Goal: Obtain resource: Obtain resource

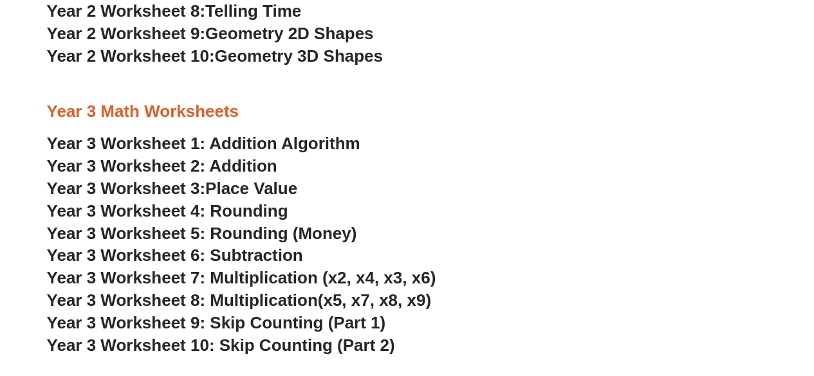
click at [250, 162] on link "Year 3 Worksheet 2: Addition" at bounding box center [162, 165] width 230 height 19
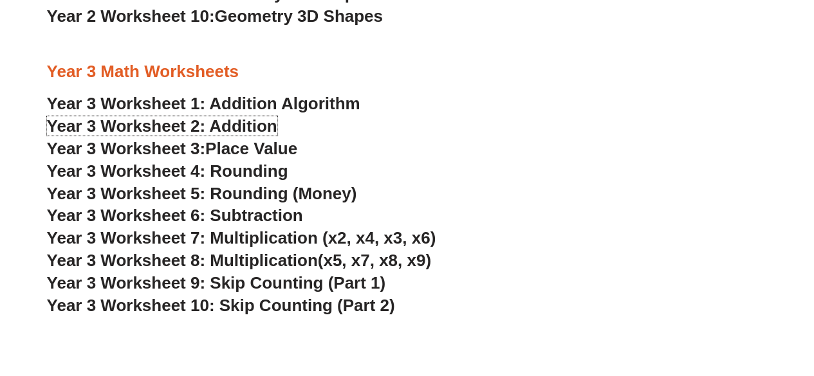
scroll to position [1552, 0]
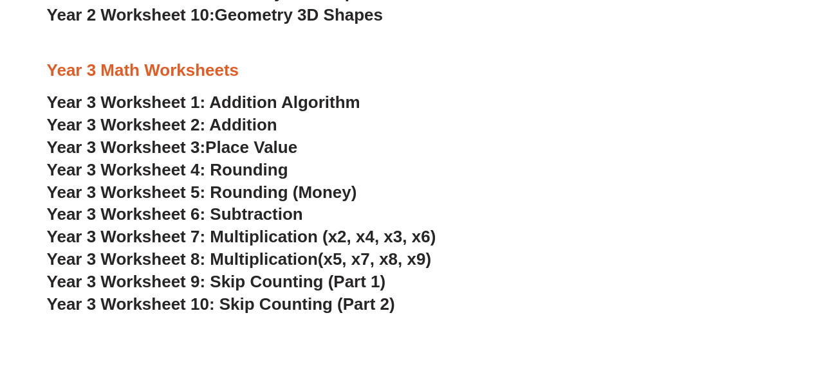
click at [260, 123] on link "Year 3 Worksheet 2: Addition" at bounding box center [162, 124] width 230 height 19
click at [259, 145] on span "Place Value" at bounding box center [251, 147] width 92 height 19
click at [270, 100] on link "Year 3 Worksheet 1: Addition Algorithm" at bounding box center [203, 102] width 313 height 19
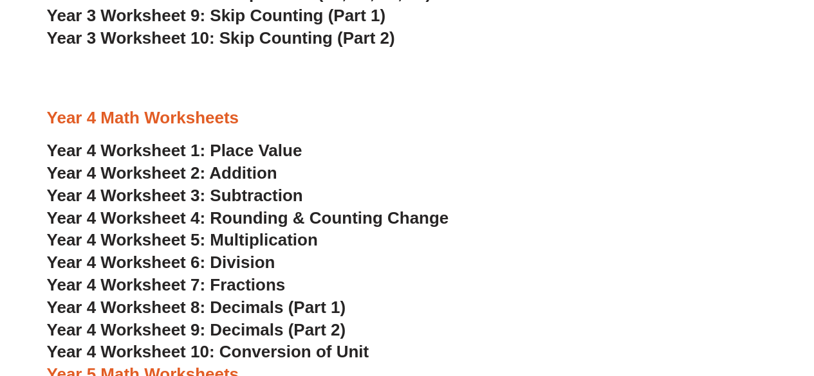
scroll to position [1823, 0]
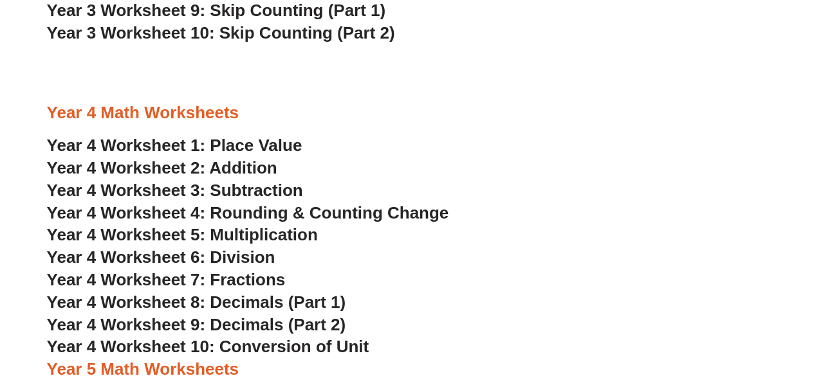
click at [223, 149] on span "Year 4 Worksheet 1: Place Value" at bounding box center [174, 145] width 255 height 19
click at [249, 167] on span "Year 4 Worksheet 2: Addition" at bounding box center [162, 167] width 230 height 19
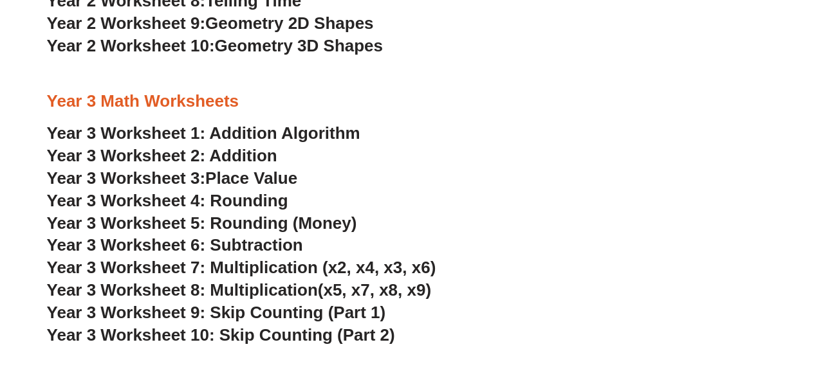
scroll to position [1522, 0]
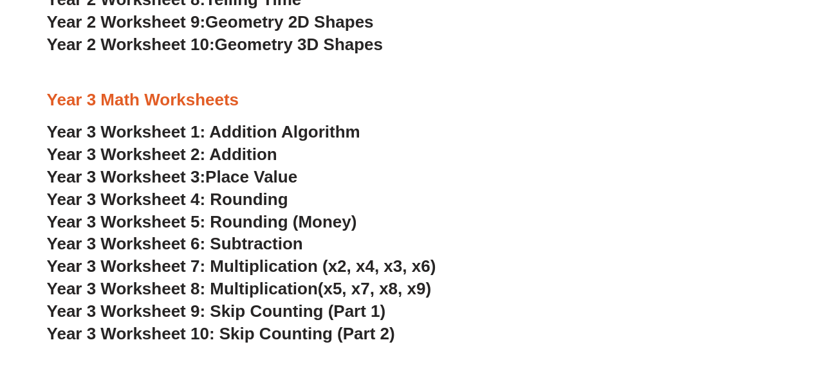
click at [353, 136] on link "Year 3 Worksheet 1: Addition Algorithm" at bounding box center [203, 131] width 313 height 19
click at [216, 176] on span "Place Value" at bounding box center [251, 176] width 92 height 19
click at [265, 200] on span "Year 3 Worksheet 4: Rounding" at bounding box center [167, 199] width 241 height 19
click at [246, 225] on span "Year 3 Worksheet 5: Rounding (Money)" at bounding box center [202, 221] width 310 height 19
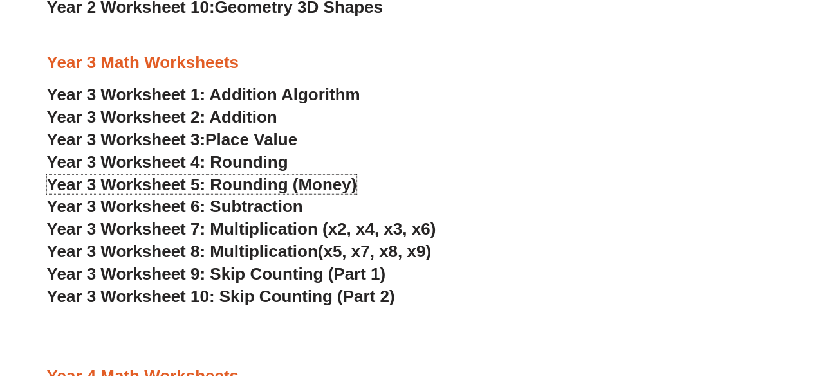
scroll to position [1561, 0]
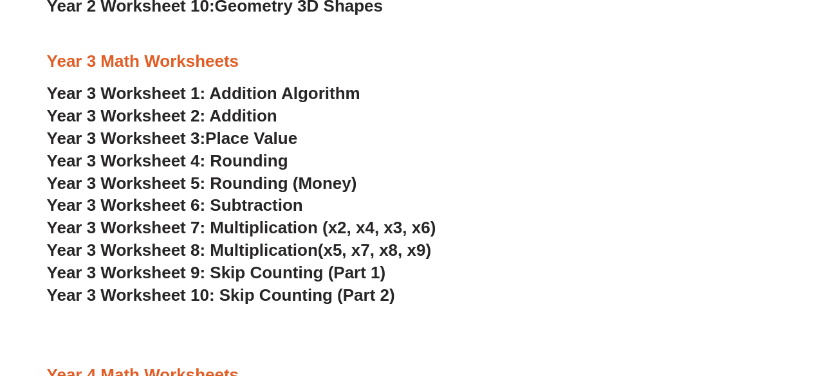
click at [241, 204] on span "Year 3 Worksheet 6: Subtraction" at bounding box center [175, 205] width 256 height 19
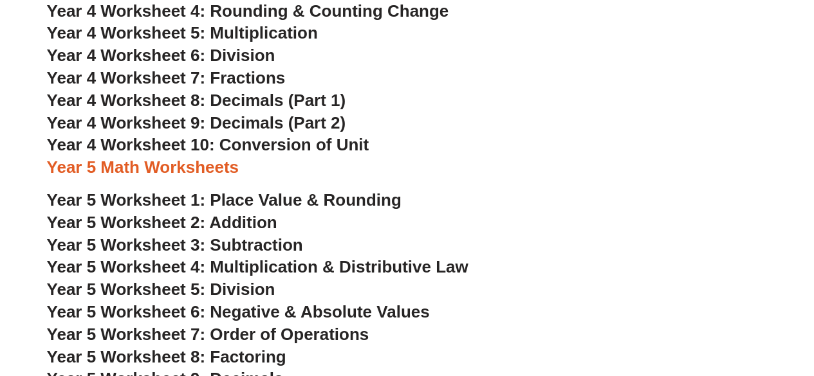
scroll to position [2026, 0]
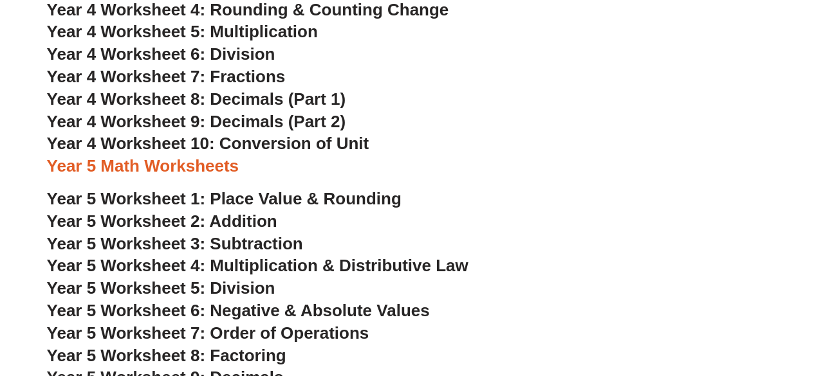
click at [261, 80] on span "Year 4 Worksheet 7: Fractions" at bounding box center [166, 76] width 239 height 19
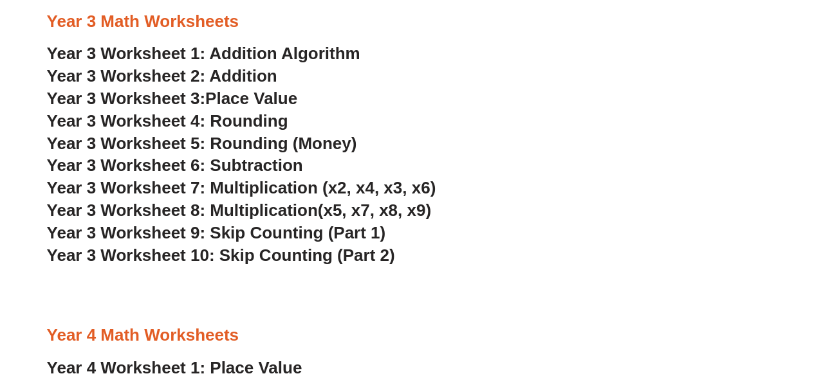
scroll to position [1599, 0]
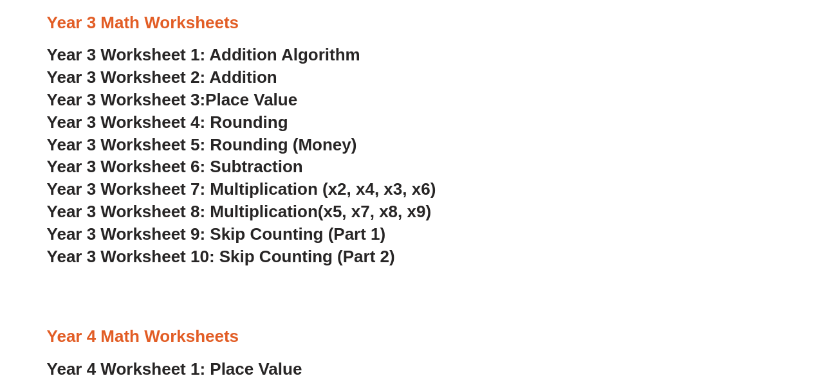
click at [244, 189] on span "Year 3 Worksheet 7: Multiplication (x2, x4, x3, x6)" at bounding box center [241, 188] width 389 height 19
